Goal: Task Accomplishment & Management: Manage account settings

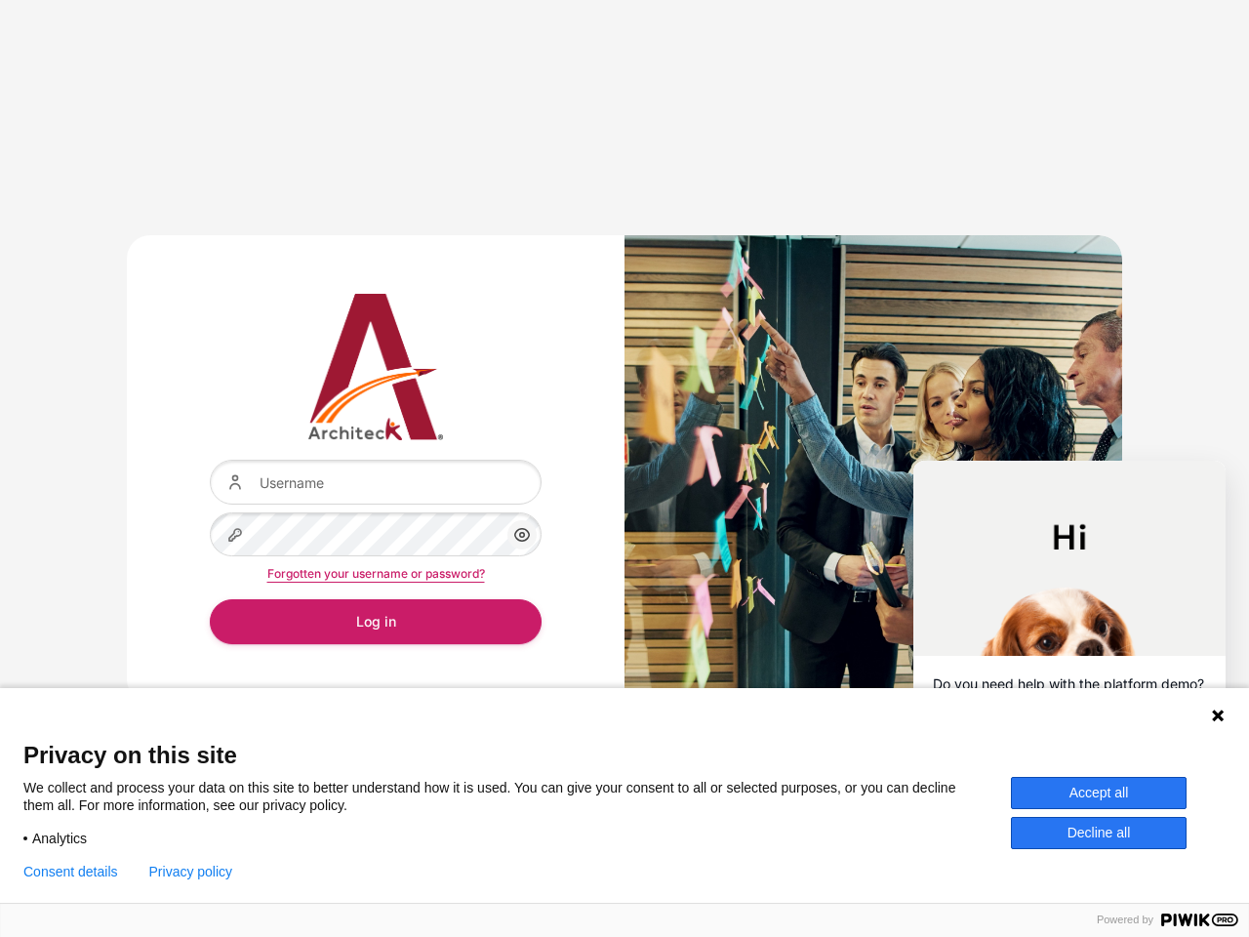
click at [625, 469] on div "Content" at bounding box center [874, 468] width 498 height 467
click at [522, 535] on icon "Content" at bounding box center [521, 534] width 23 height 23
click at [376, 621] on button "Log in" at bounding box center [376, 621] width 332 height 44
click at [1218, 715] on icon at bounding box center [1218, 716] width 12 height 12
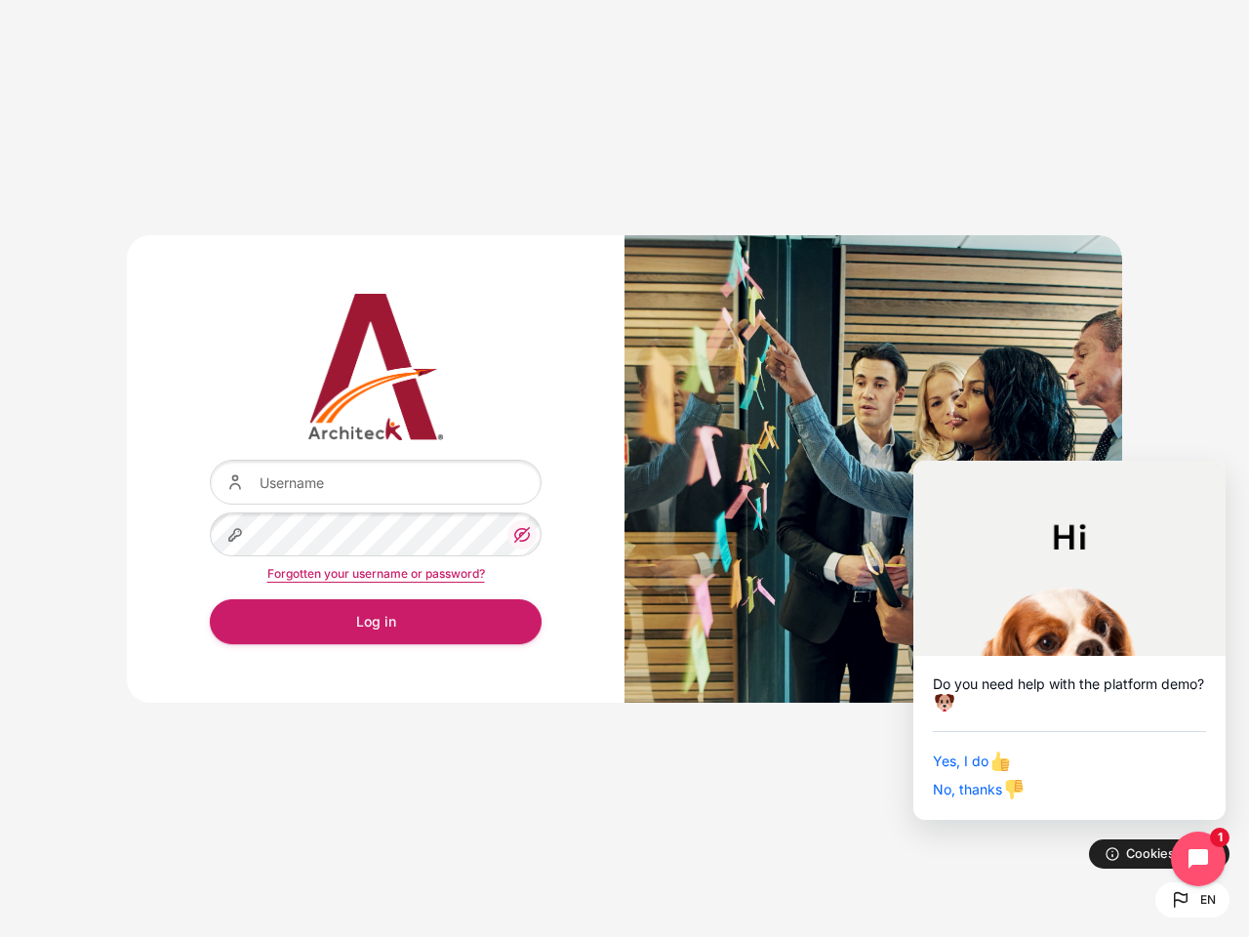
click at [1099, 793] on div "Yes, I do No, thanks" at bounding box center [1069, 765] width 273 height 69
click at [1099, 833] on div "Username Password Show/Hide Password" at bounding box center [624, 468] width 1249 height 937
click at [70, 872] on div "Username Password Show/Hide Password" at bounding box center [624, 468] width 1249 height 937
